Goal: Task Accomplishment & Management: Manage account settings

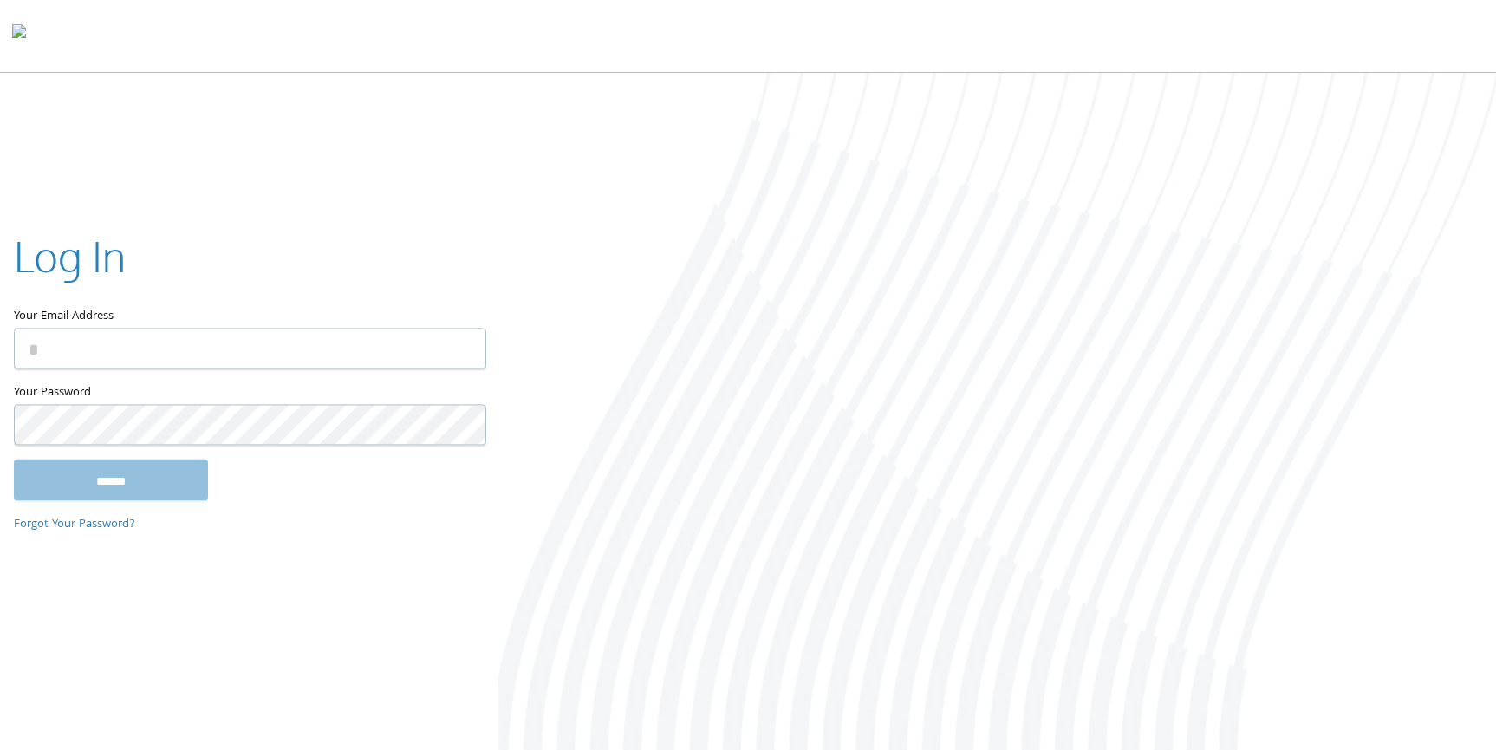
click at [0, 749] on com-1password-button at bounding box center [0, 753] width 0 height 0
type input "**********"
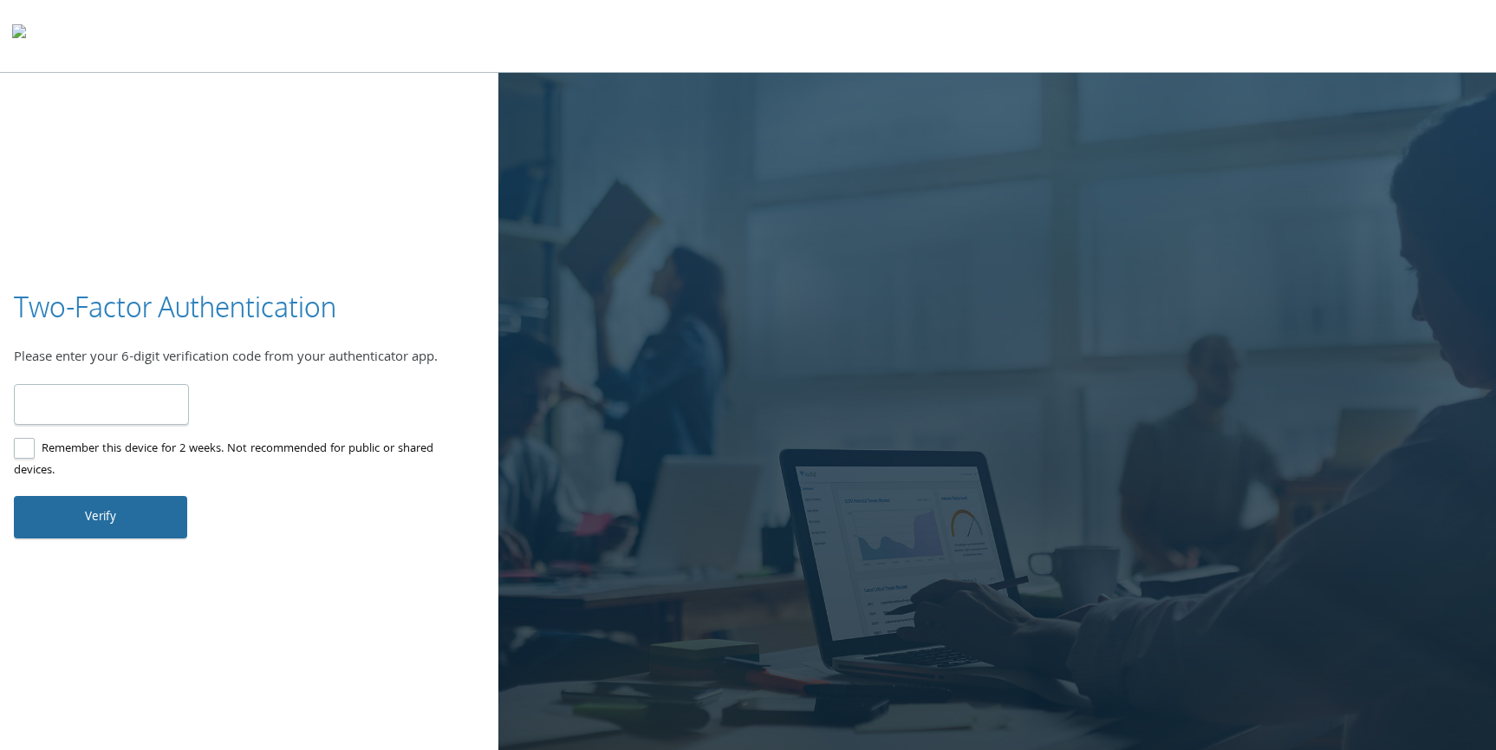
type input "******"
click at [166, 514] on button "Verify" at bounding box center [100, 517] width 173 height 42
